Goal: Navigation & Orientation: Find specific page/section

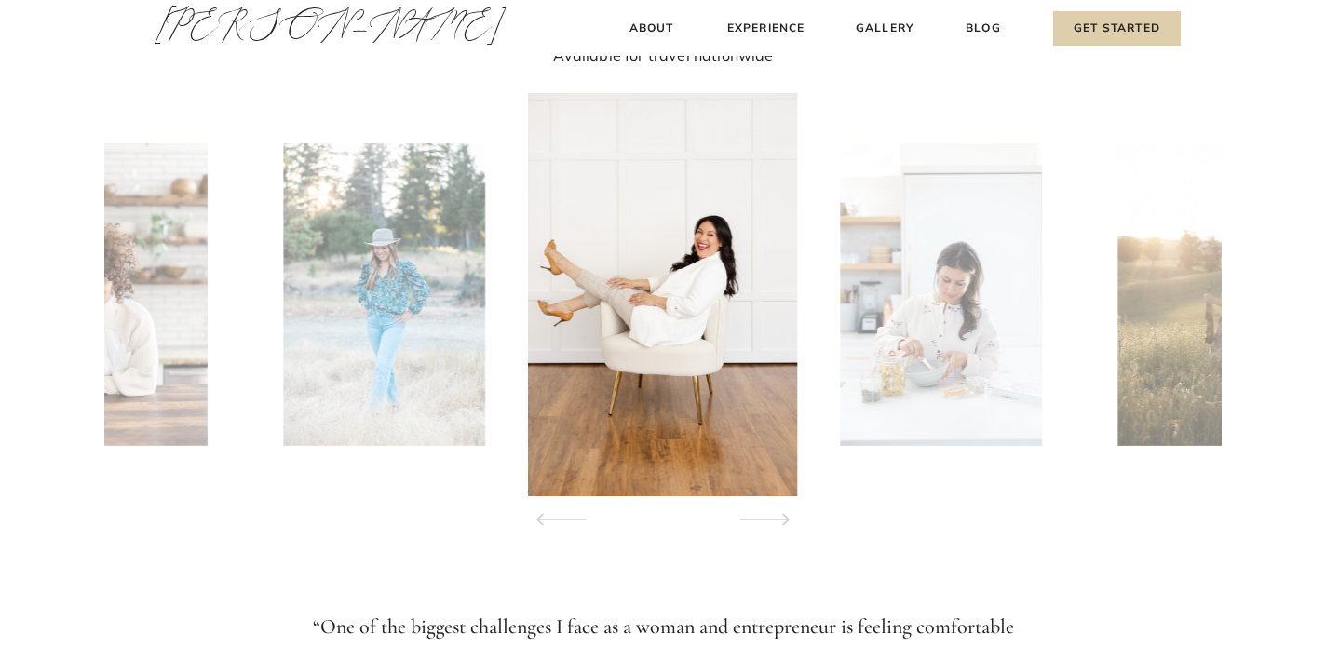
scroll to position [1801, 0]
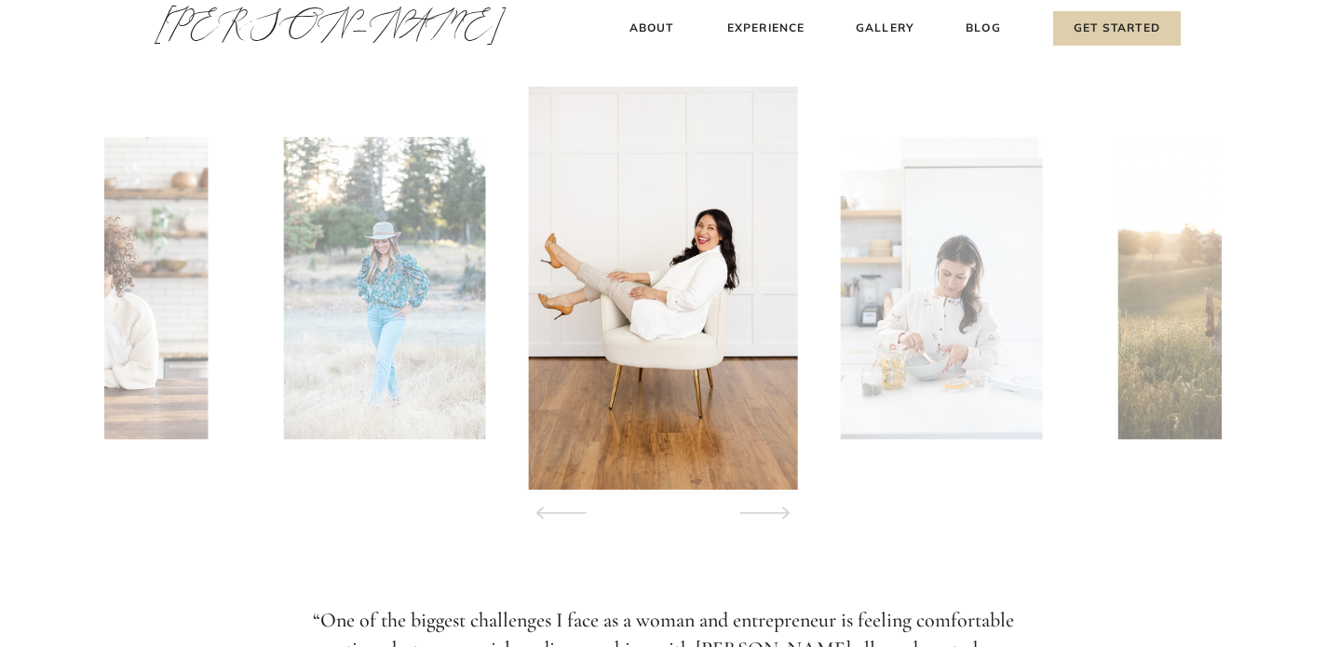
click at [758, 508] on icon at bounding box center [765, 513] width 85 height 65
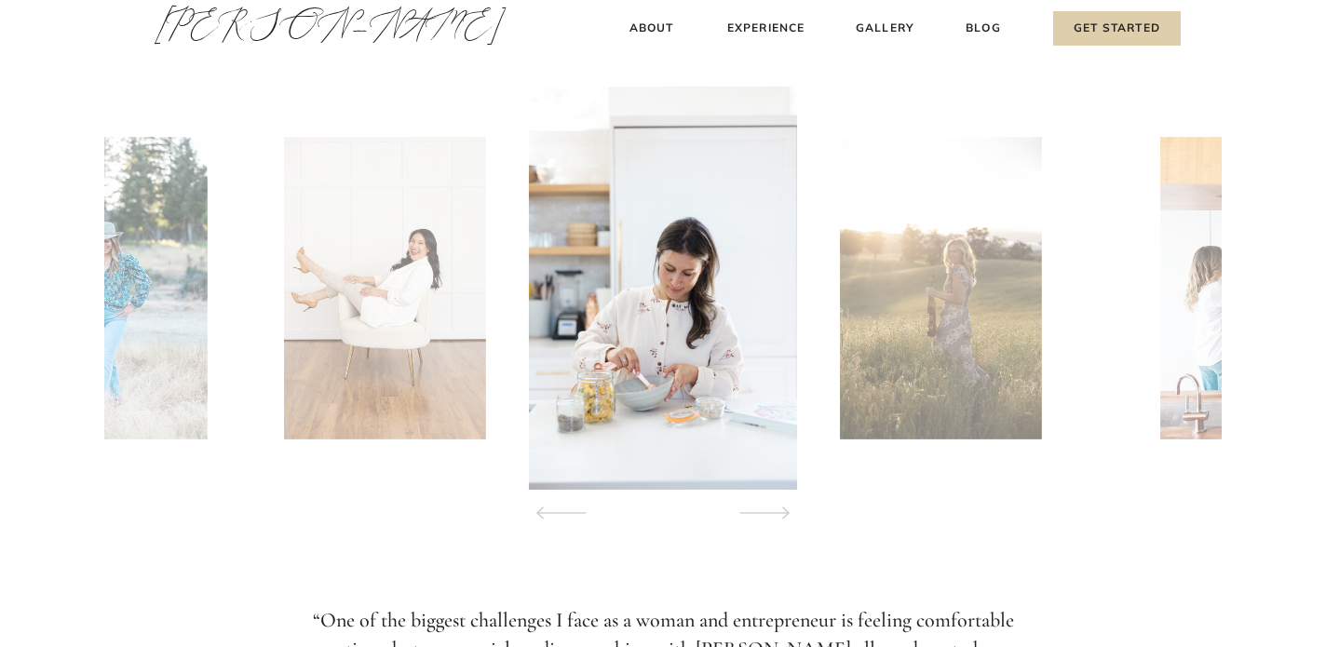
click at [759, 508] on icon at bounding box center [765, 513] width 85 height 65
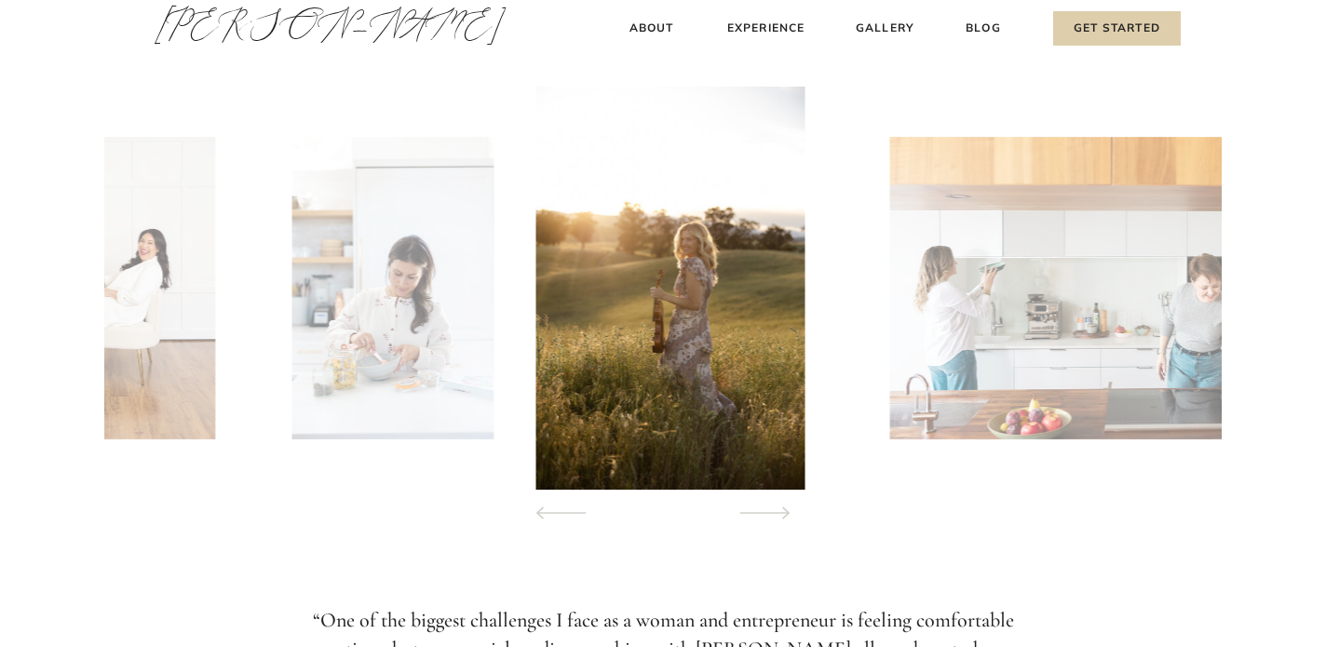
click at [759, 508] on icon at bounding box center [765, 513] width 85 height 65
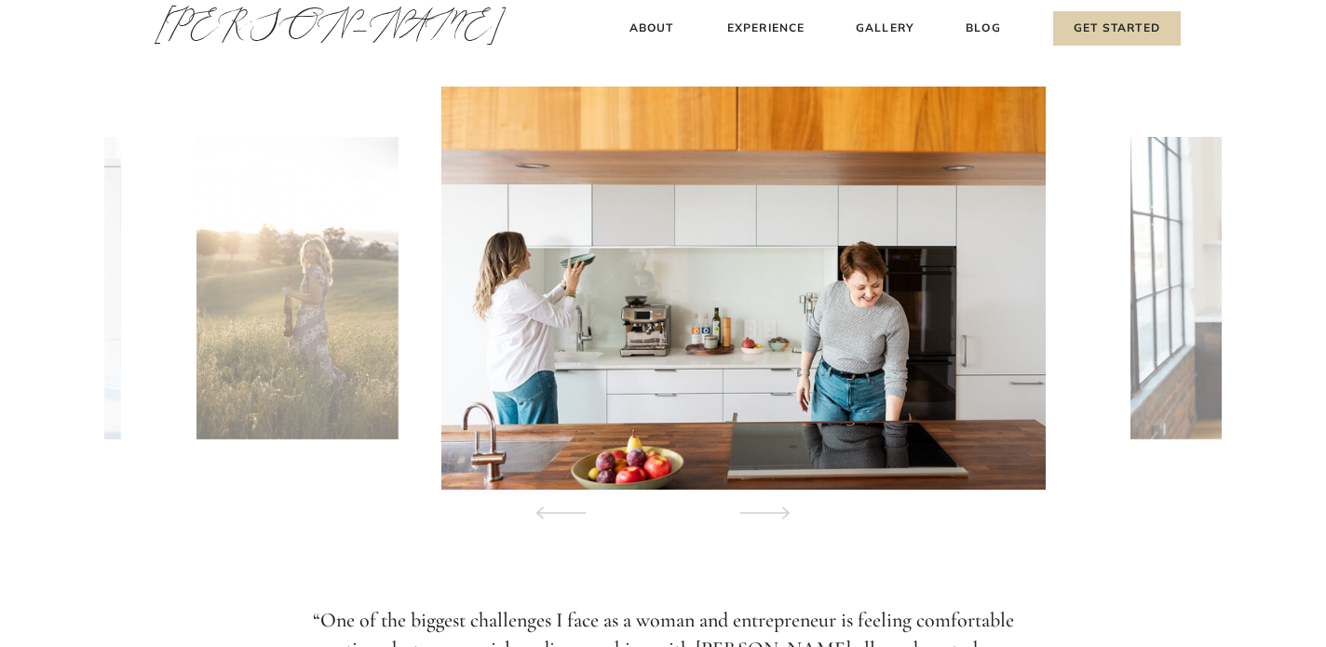
click at [759, 508] on icon at bounding box center [765, 513] width 85 height 65
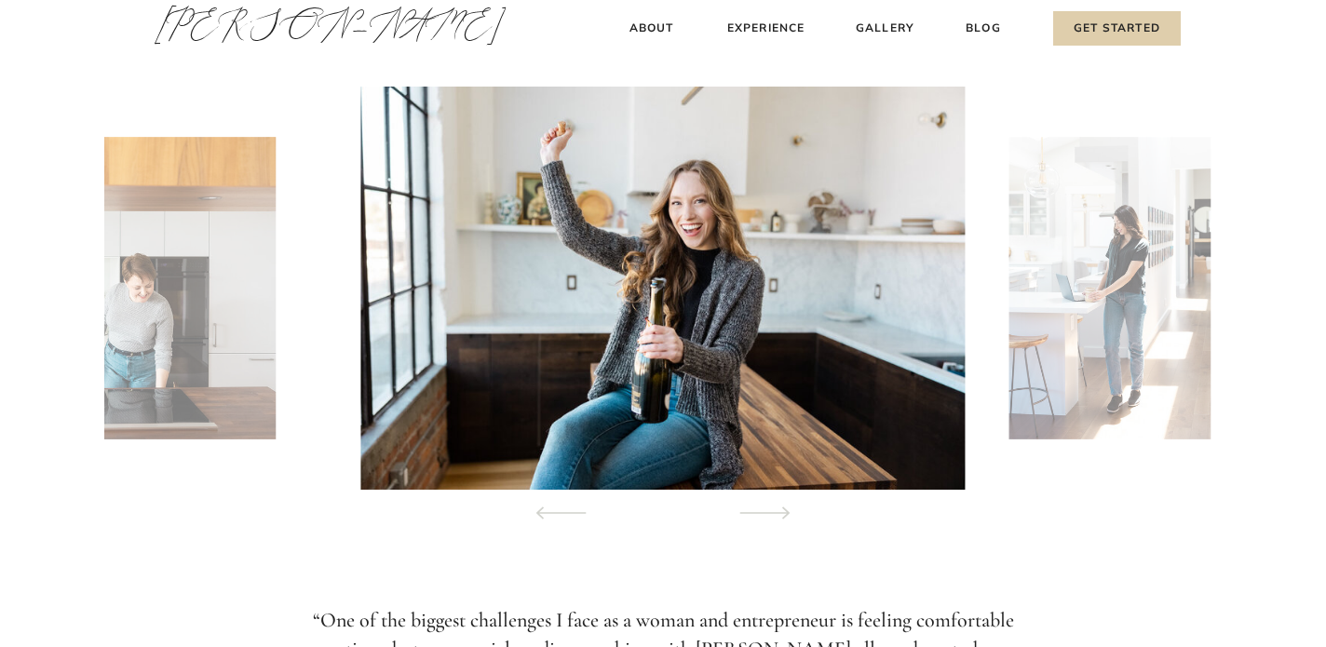
click at [759, 508] on icon at bounding box center [765, 513] width 85 height 65
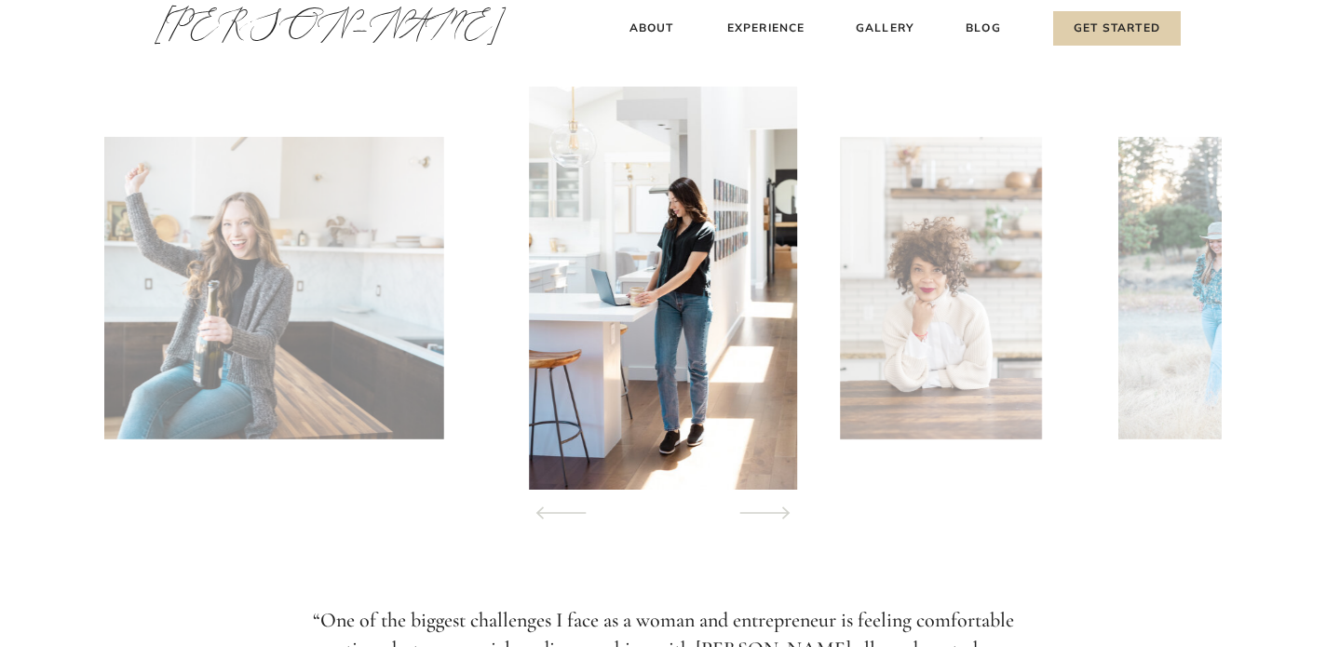
click at [759, 508] on icon at bounding box center [765, 513] width 85 height 65
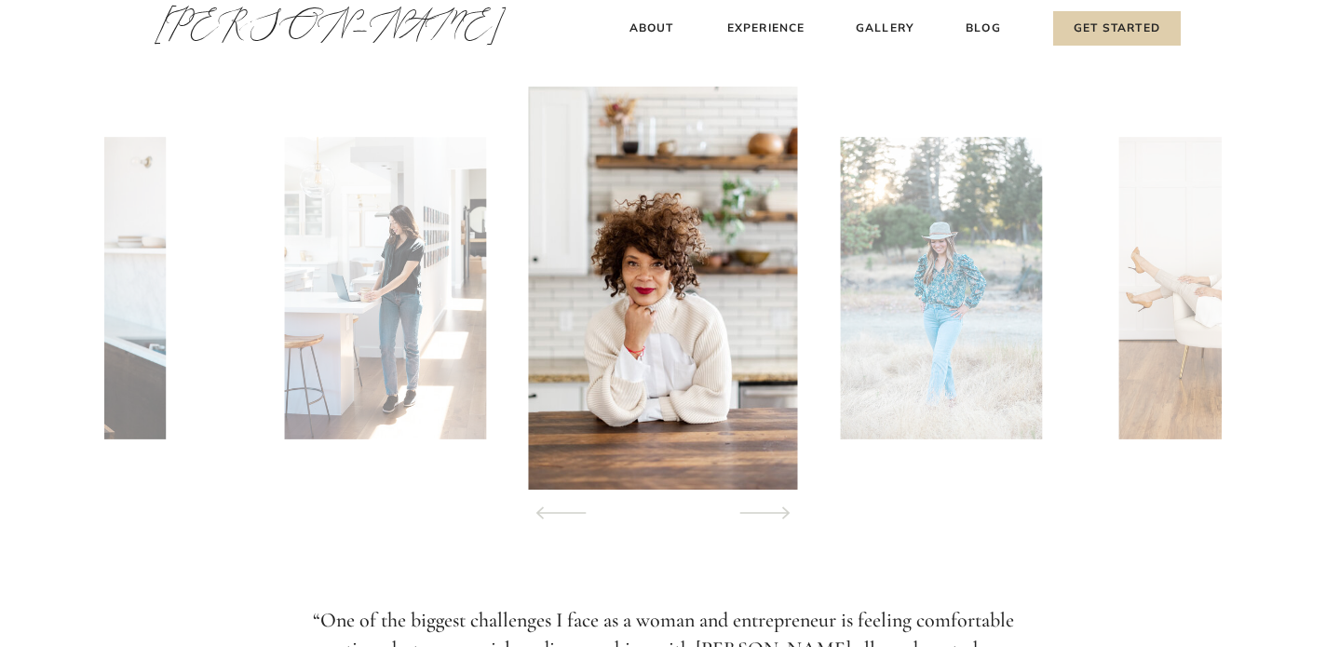
click at [759, 508] on icon at bounding box center [765, 513] width 85 height 65
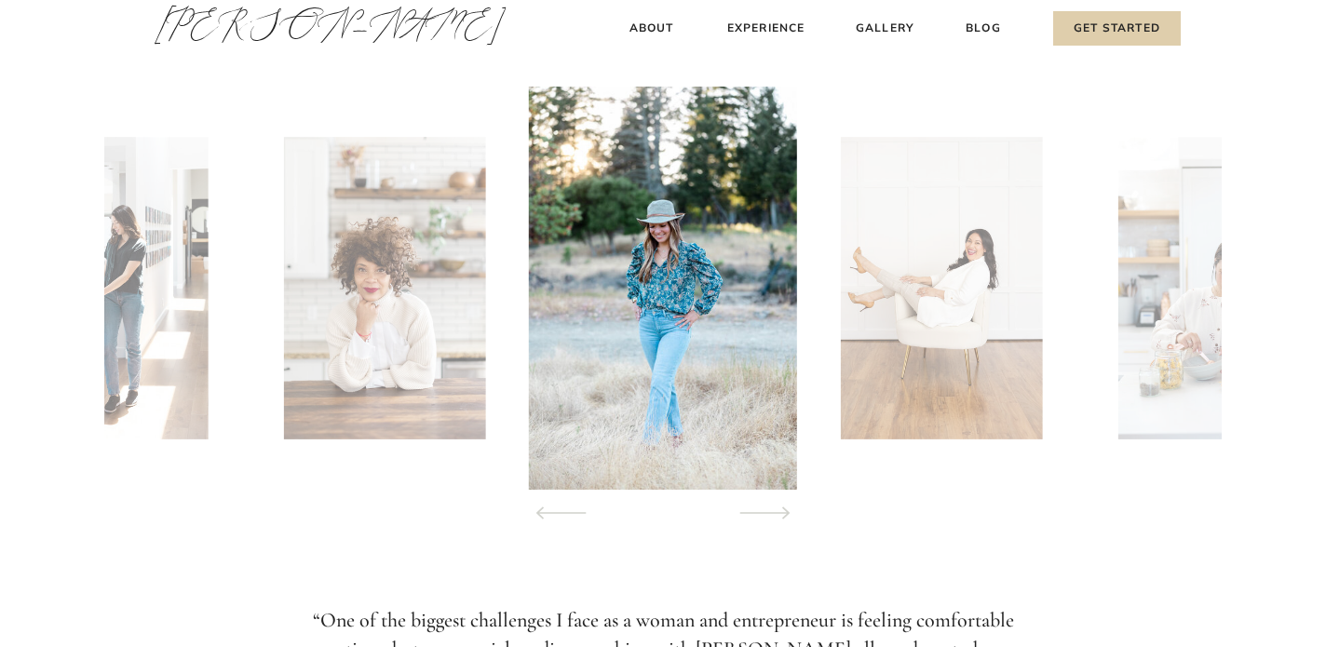
click at [759, 508] on icon at bounding box center [765, 513] width 85 height 65
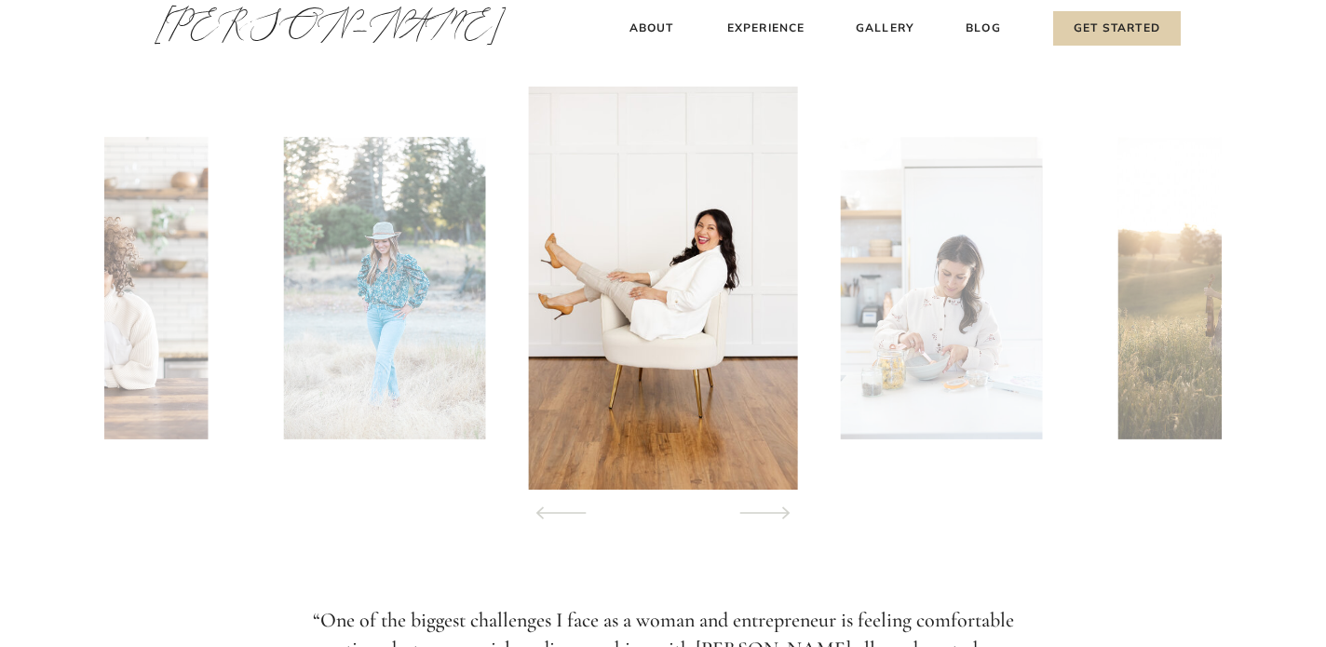
click at [759, 508] on icon at bounding box center [765, 513] width 85 height 65
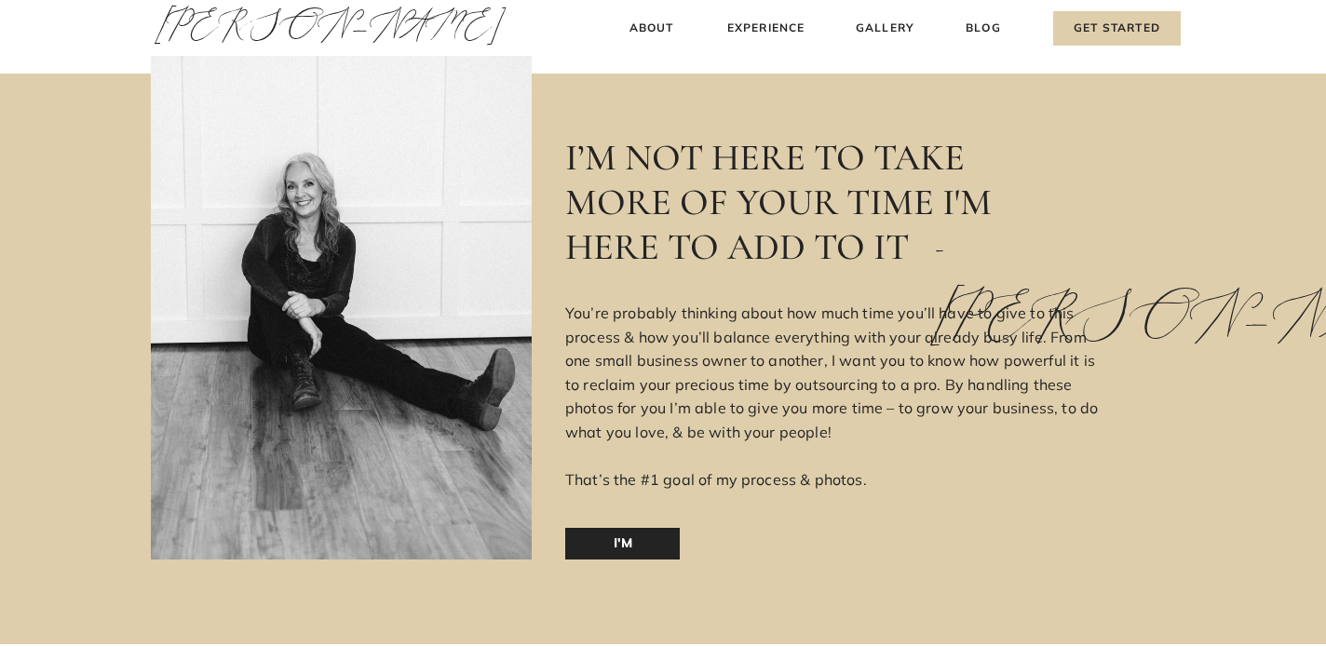
scroll to position [2873, 0]
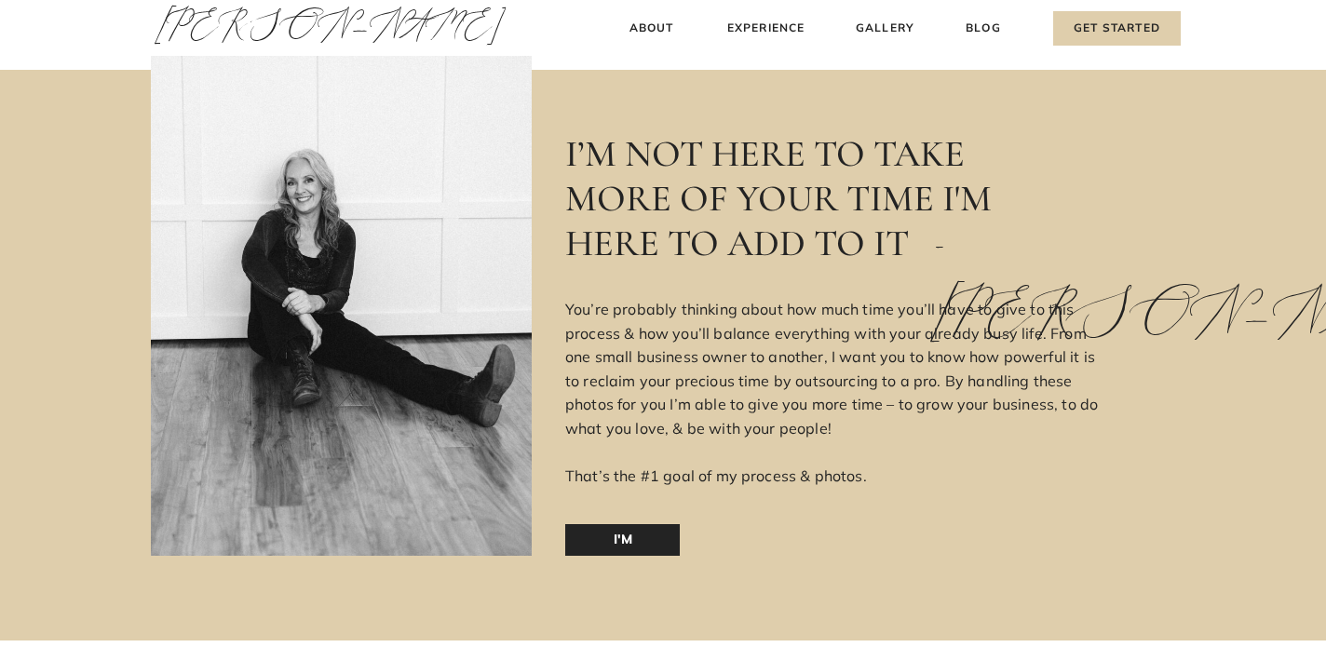
click at [666, 537] on p "I'm [PERSON_NAME]" at bounding box center [622, 540] width 115 height 32
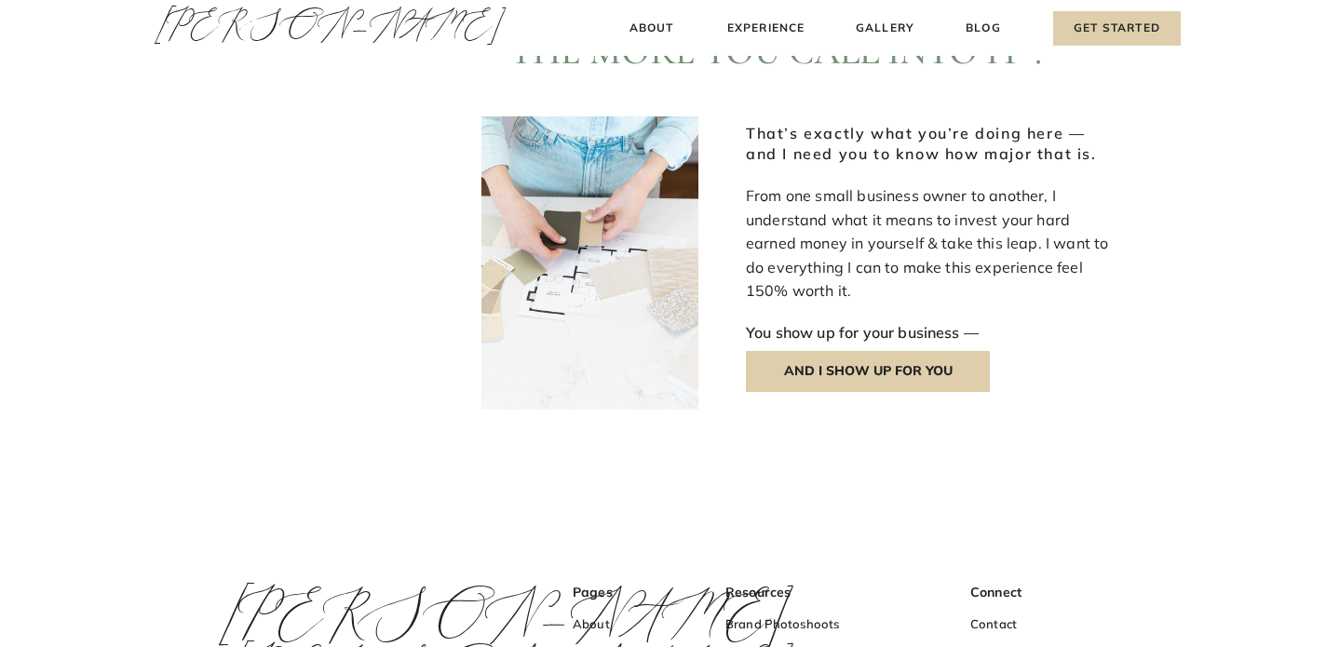
scroll to position [2324, 0]
